Goal: Information Seeking & Learning: Learn about a topic

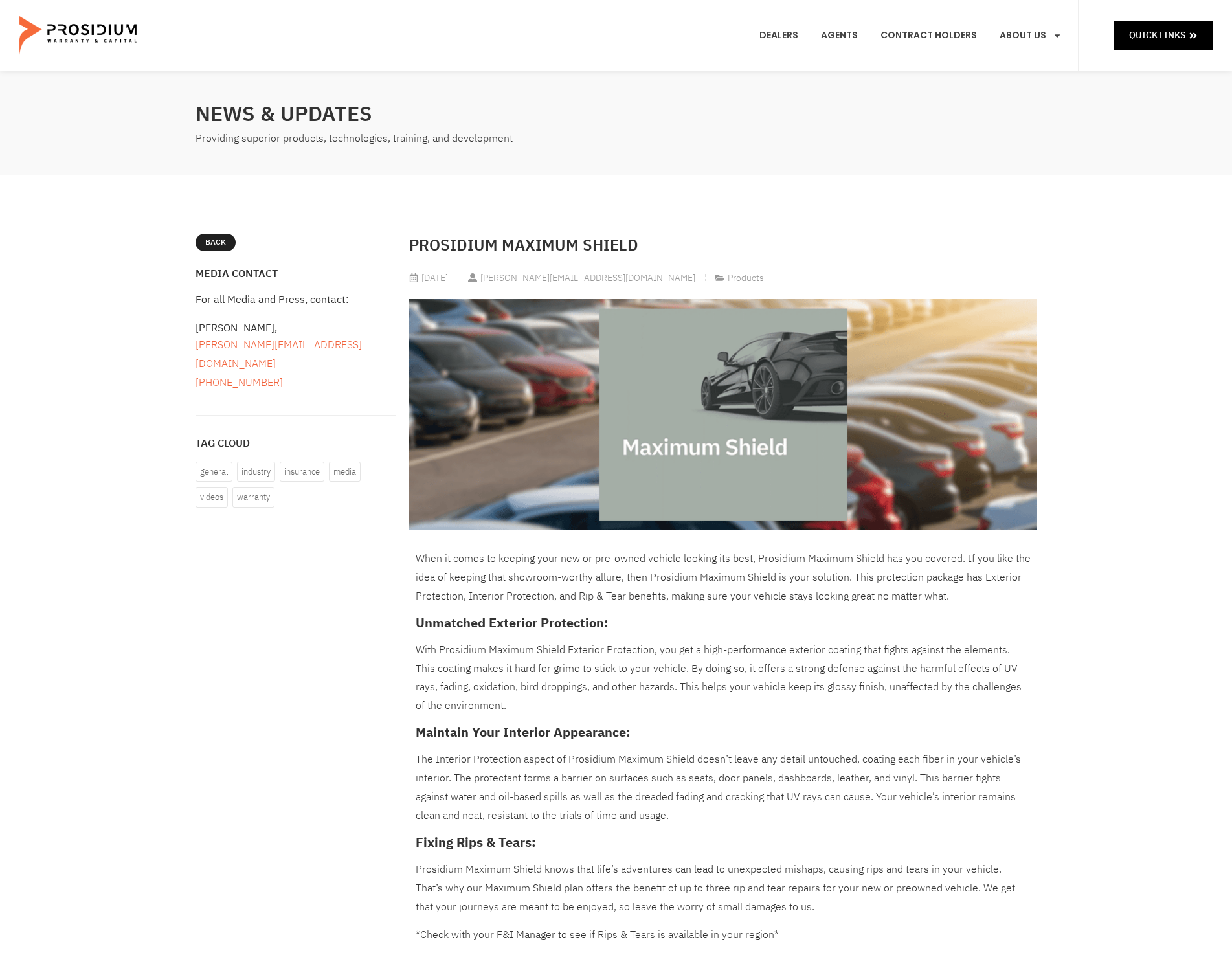
click at [621, 564] on p "When it comes to keeping your new or pre-owned vehicle looking its best, Prosid…" at bounding box center [723, 577] width 615 height 56
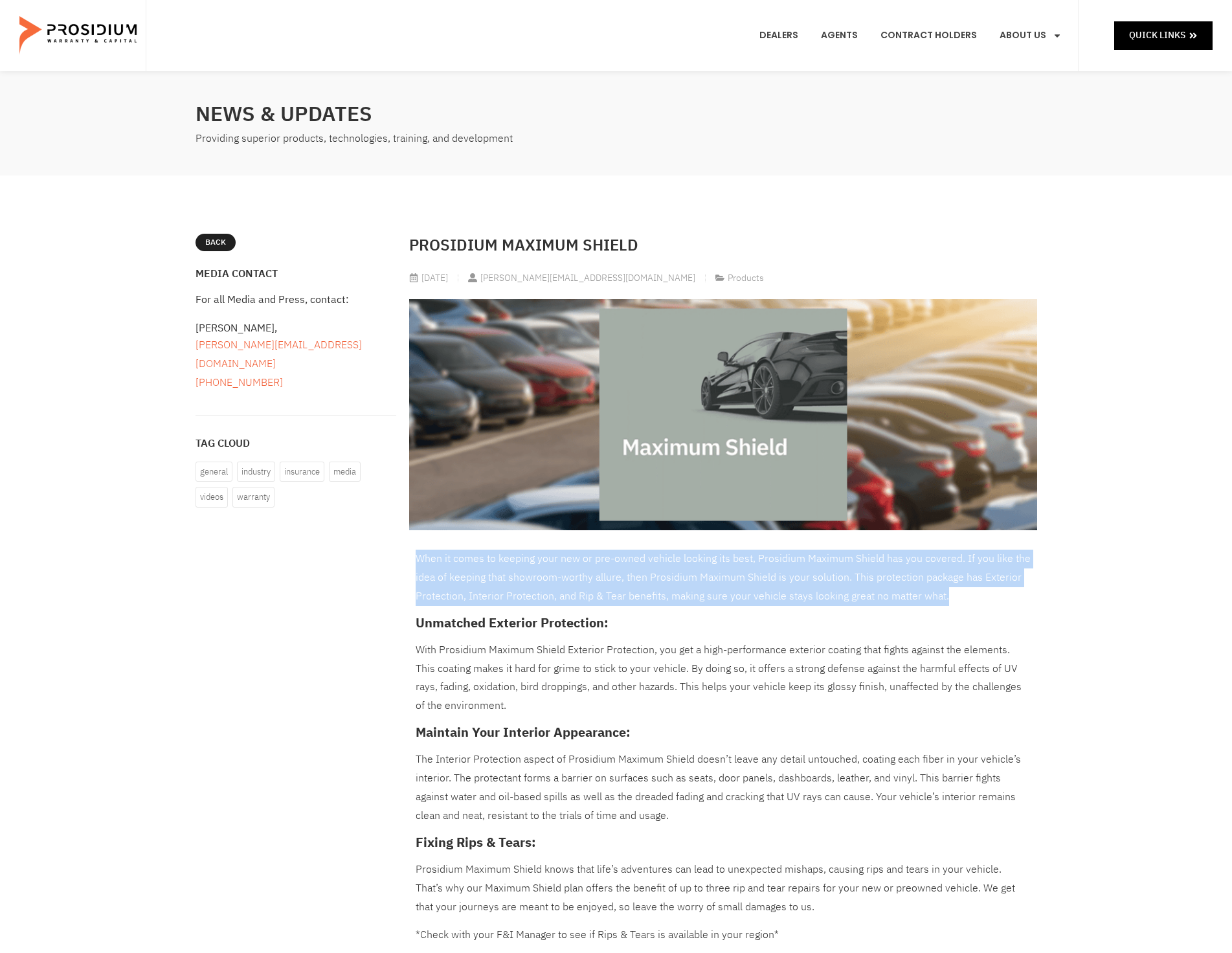
click at [621, 564] on p "When it comes to keeping your new or pre-owned vehicle looking its best, Prosid…" at bounding box center [723, 577] width 615 height 56
click at [790, 566] on p "When it comes to keeping your new or pre-owned vehicle looking its best, Prosid…" at bounding box center [723, 577] width 615 height 56
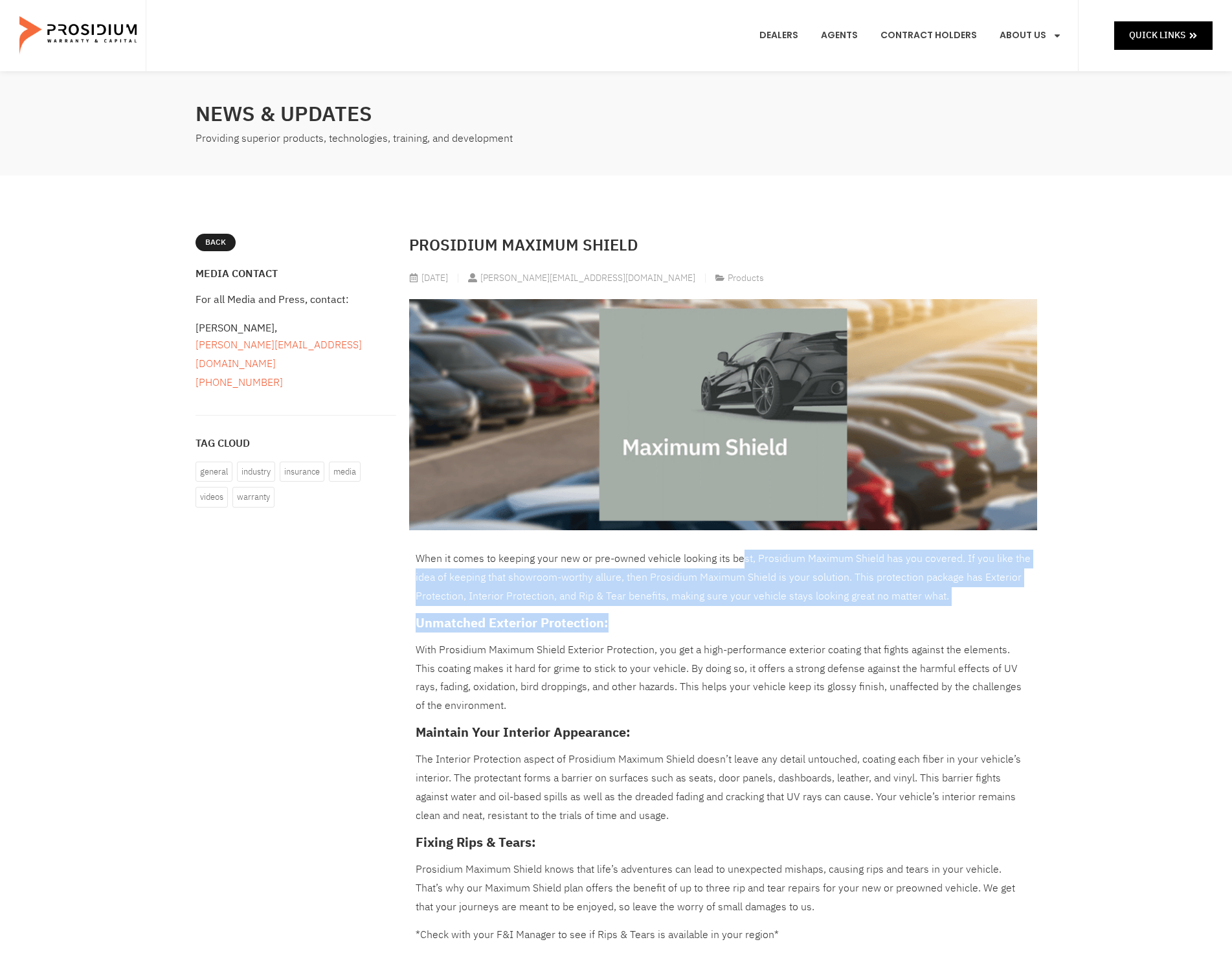
drag, startPoint x: 738, startPoint y: 558, endPoint x: 958, endPoint y: 612, distance: 226.5
click at [958, 612] on div "When it comes to keeping your new or pre-owned vehicle looking its best, Prosid…" at bounding box center [723, 878] width 615 height 656
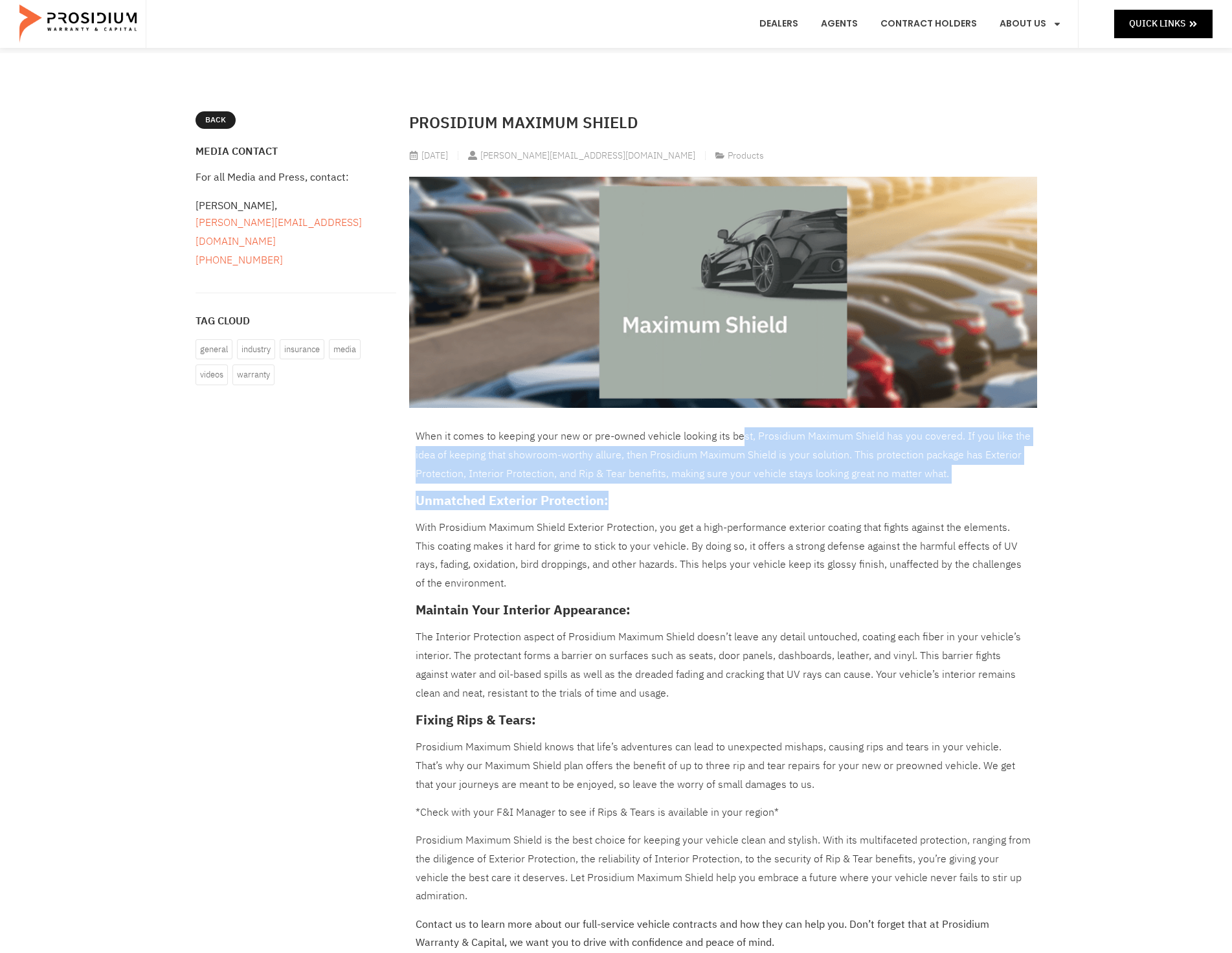
scroll to position [130, 0]
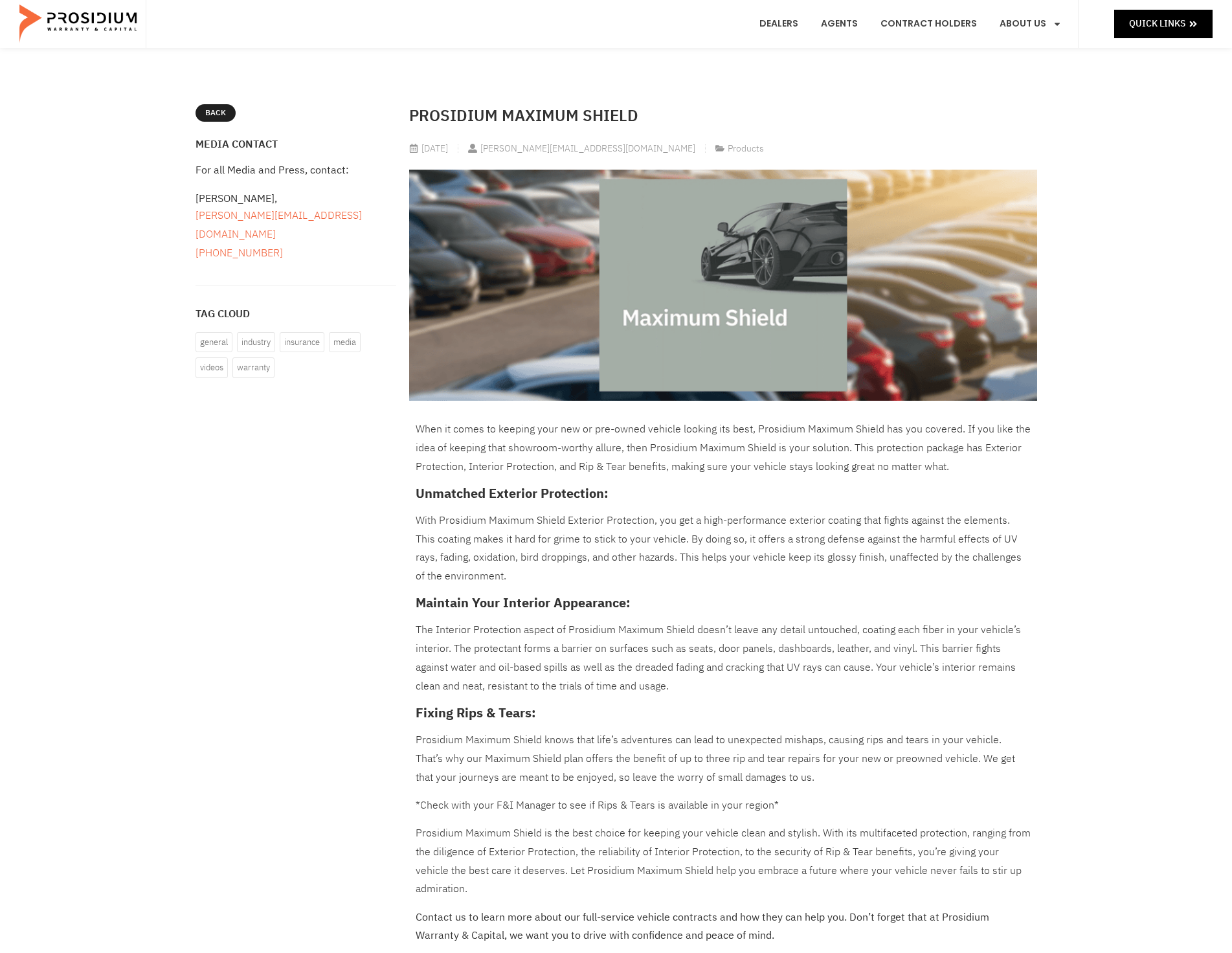
click at [692, 542] on p "With Prosidium Maximum Shield Exterior Protection, you get a high-performance e…" at bounding box center [723, 548] width 615 height 75
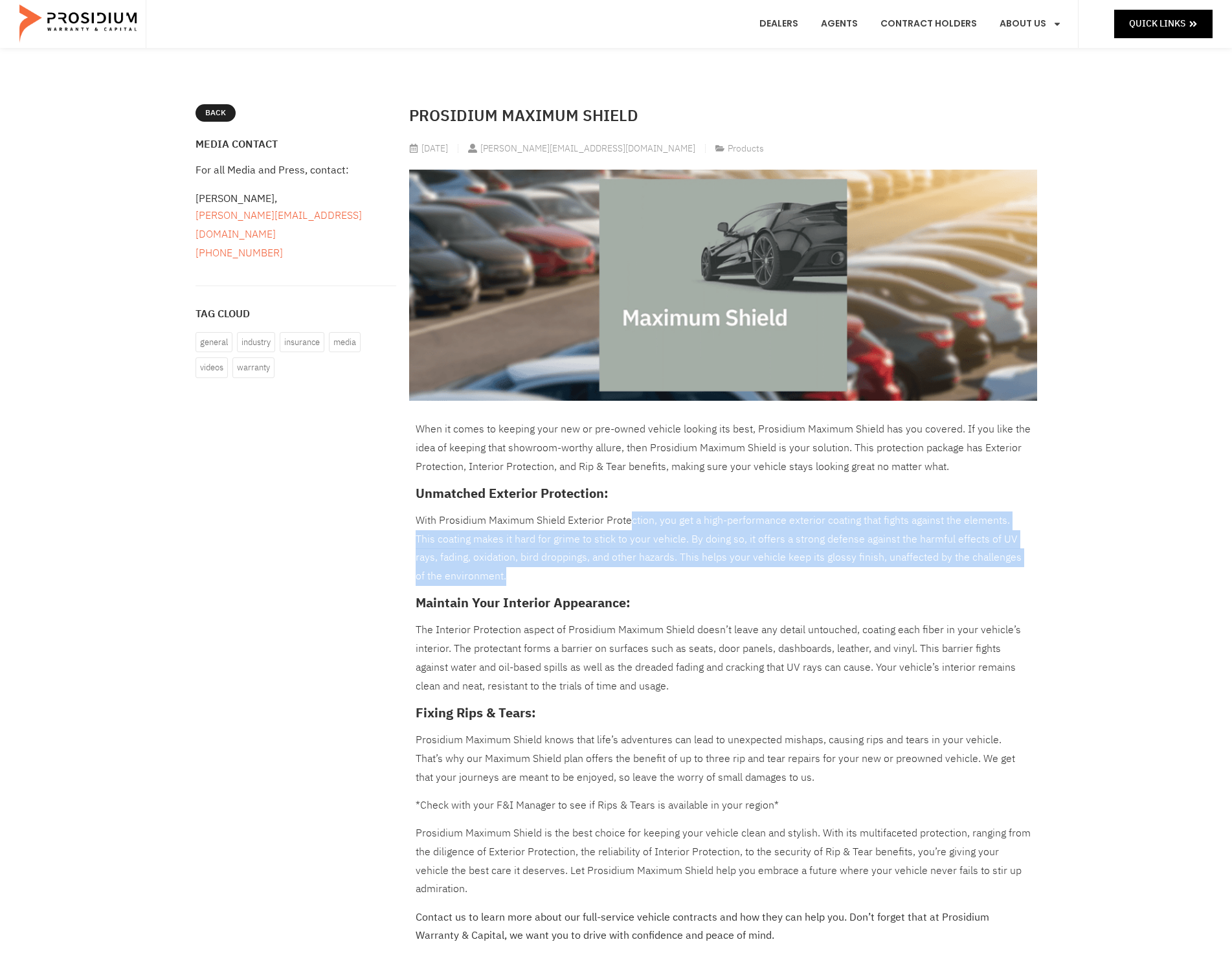
drag, startPoint x: 627, startPoint y: 517, endPoint x: 1025, endPoint y: 582, distance: 403.3
click at [1025, 582] on p "With Prosidium Maximum Shield Exterior Protection, you get a high-performance e…" at bounding box center [723, 548] width 615 height 75
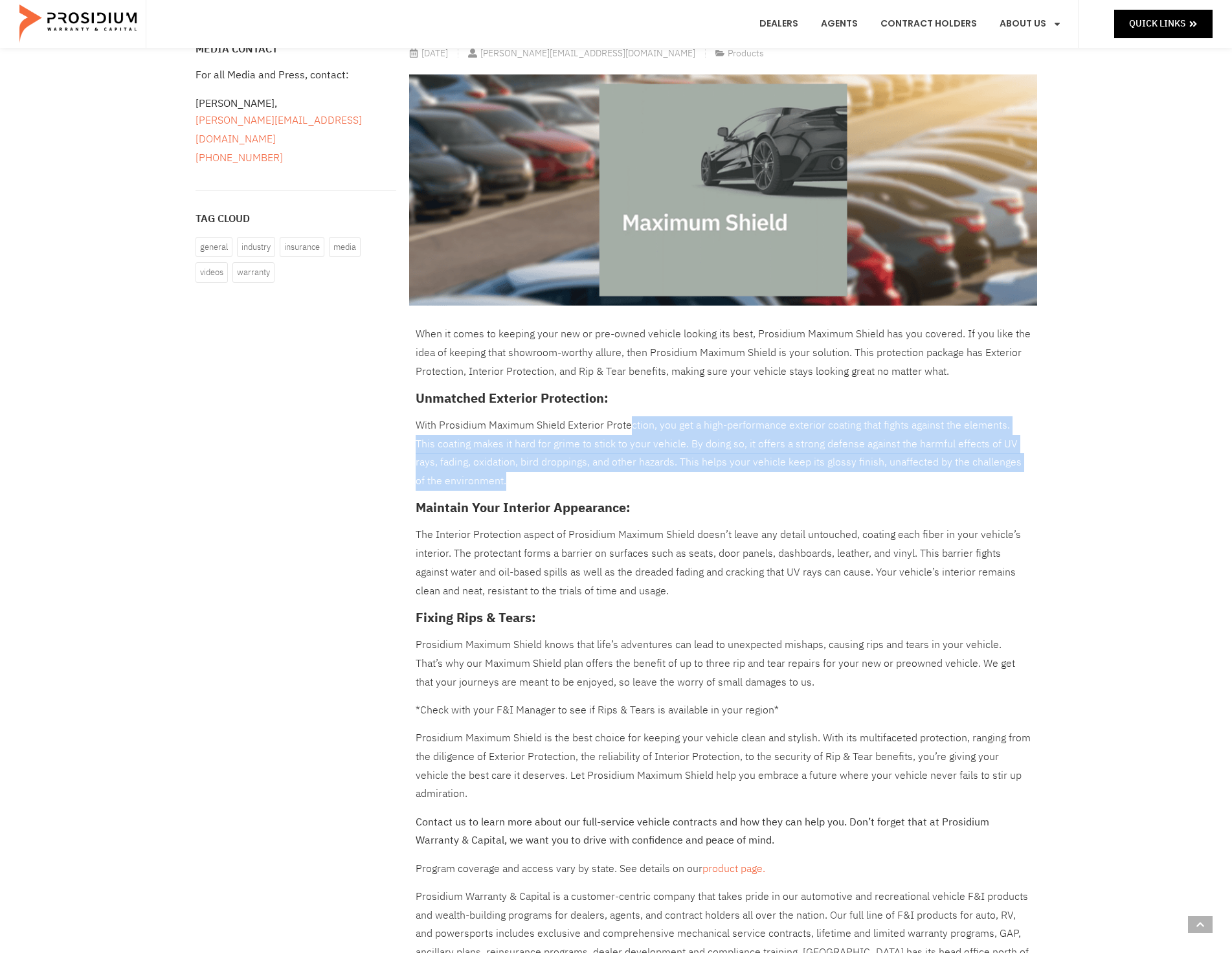
scroll to position [259, 0]
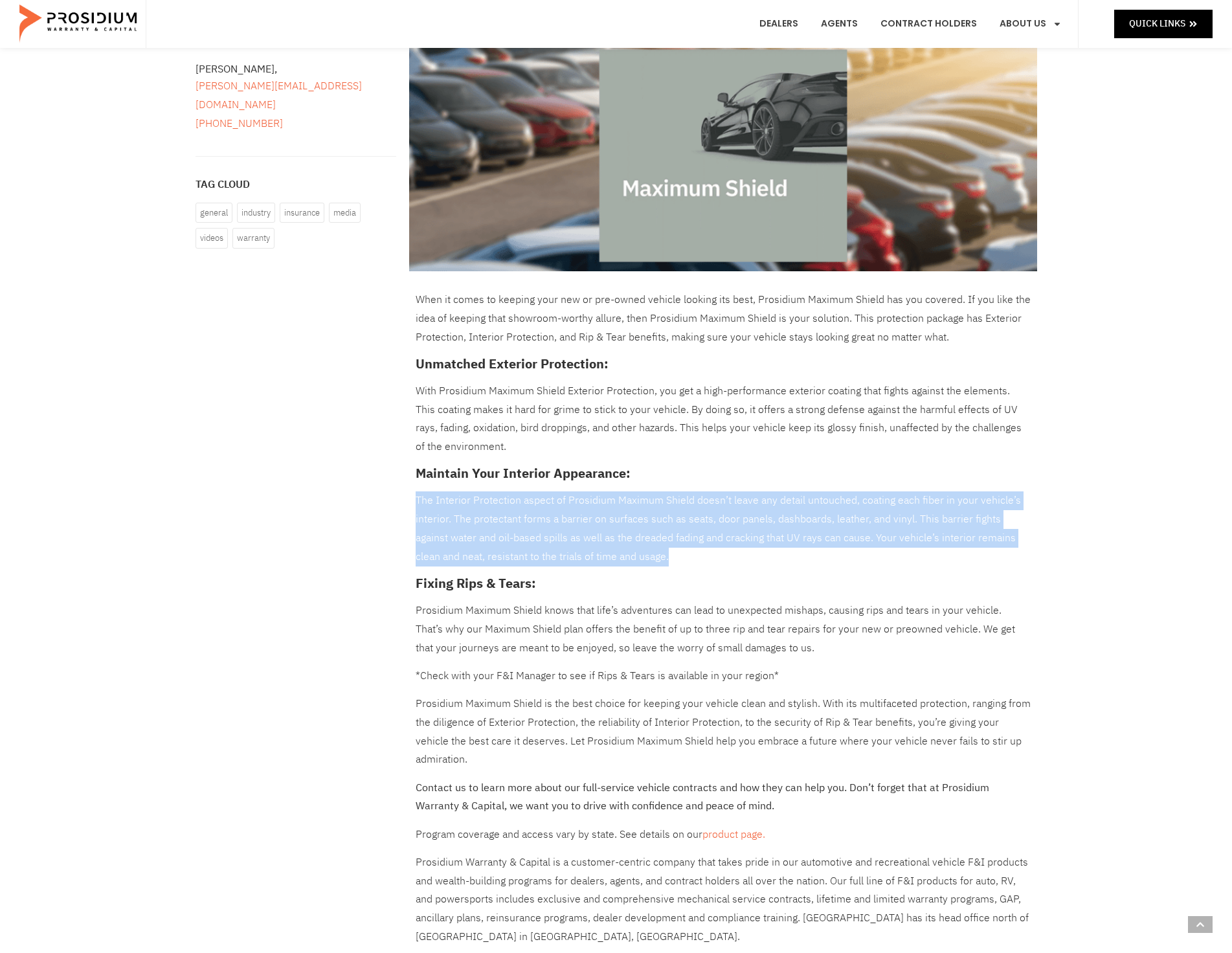
drag, startPoint x: 415, startPoint y: 500, endPoint x: 996, endPoint y: 564, distance: 584.5
click at [996, 564] on p "The Interior Protection aspect of Prosidium Maximum Shield doesn’t leave any de…" at bounding box center [723, 528] width 615 height 75
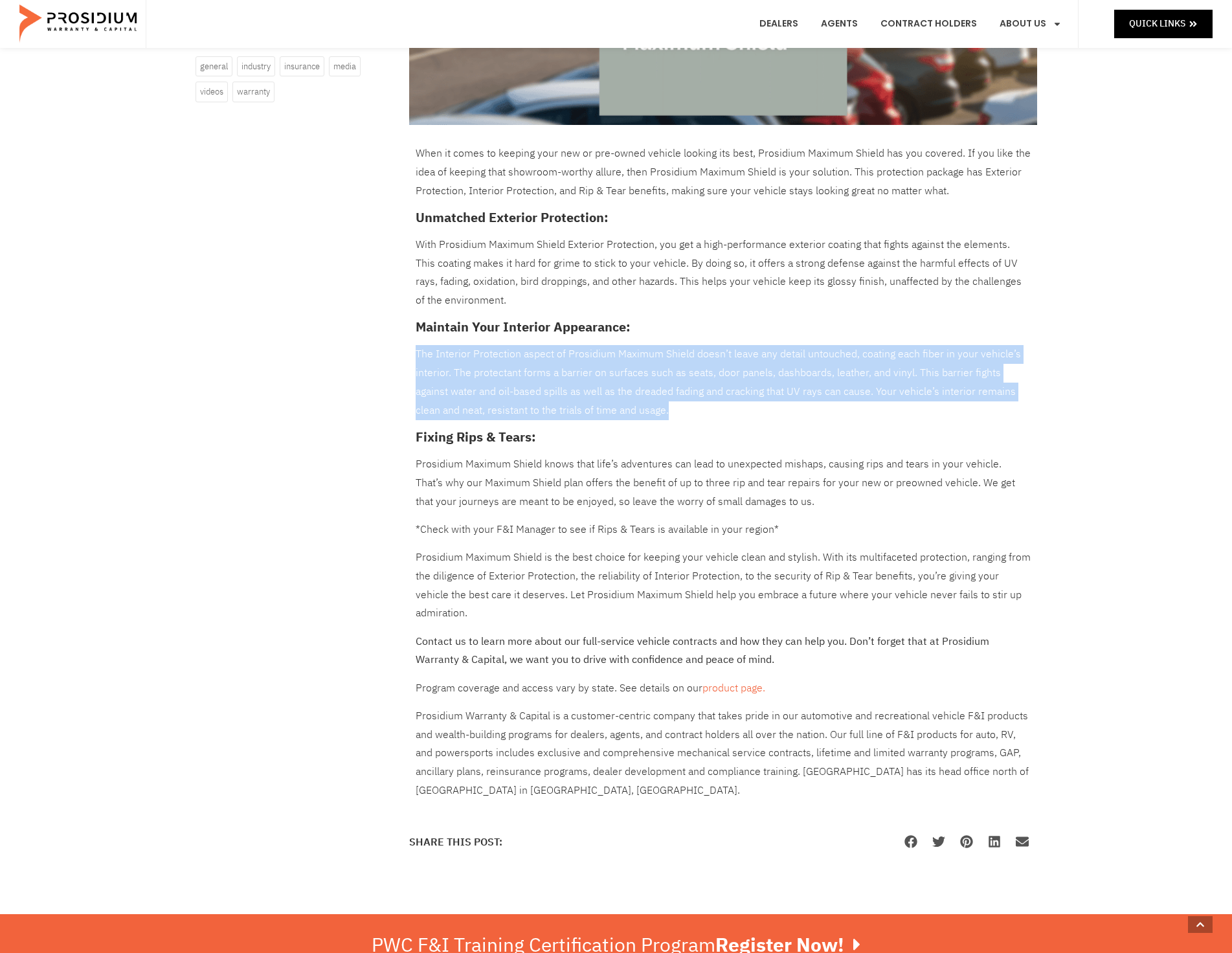
scroll to position [453, 0]
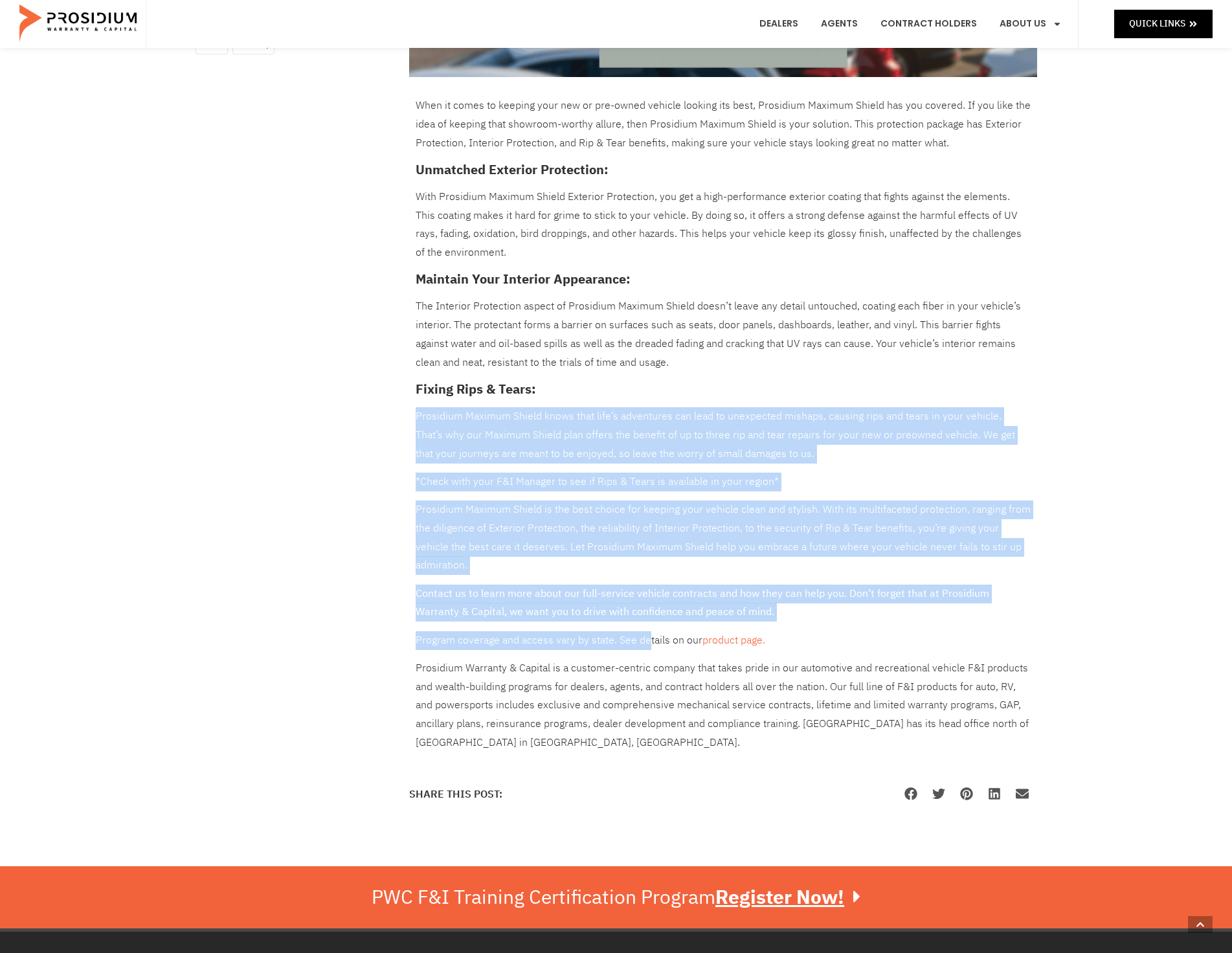
drag, startPoint x: 415, startPoint y: 416, endPoint x: 645, endPoint y: 631, distance: 314.8
click at [645, 631] on div "When it comes to keeping your new or pre-owned vehicle looking its best, Prosid…" at bounding box center [723, 424] width 615 height 656
click at [645, 631] on p "Program coverage and access vary by state. See details on our product page." at bounding box center [723, 640] width 615 height 19
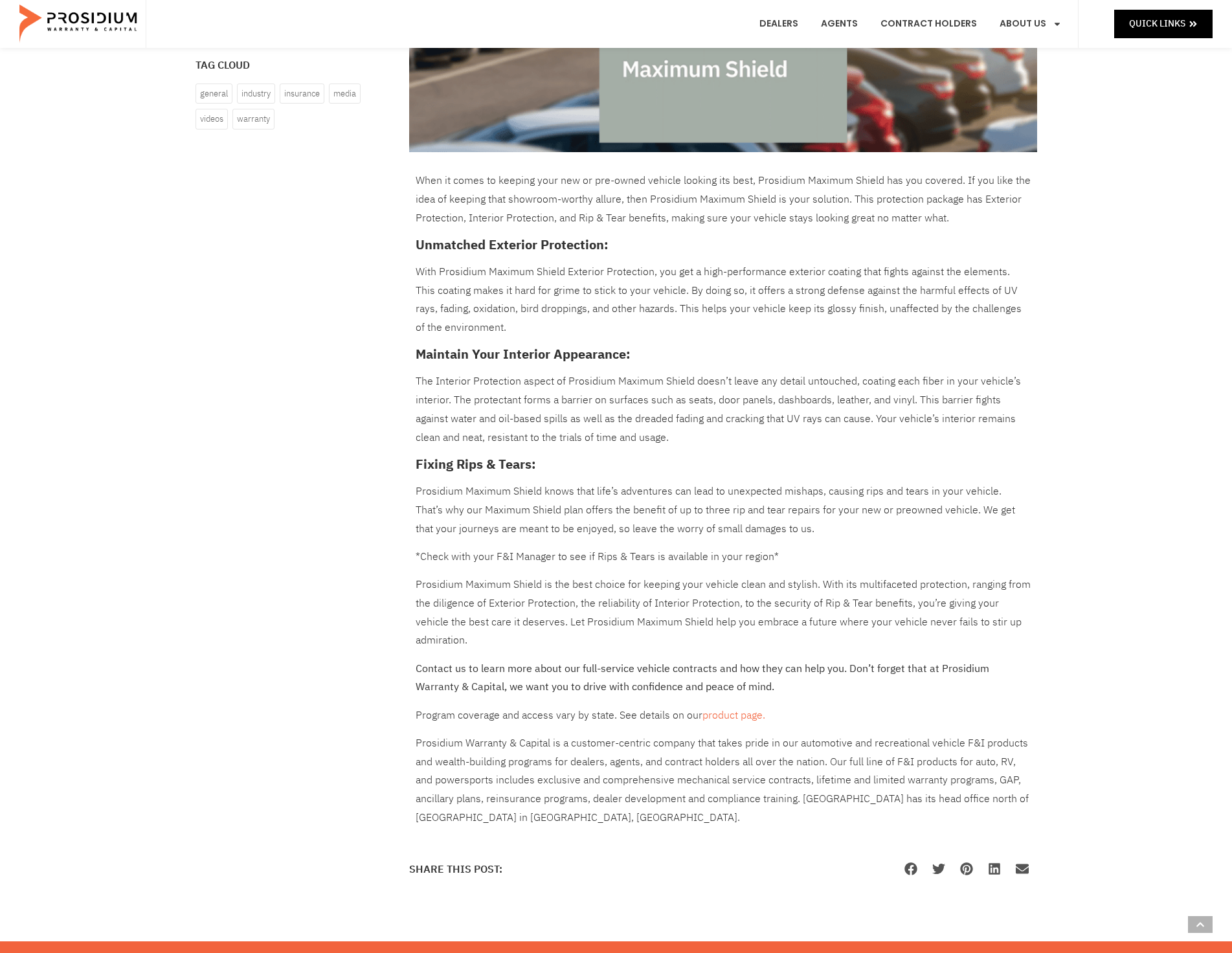
scroll to position [259, 0]
